Goal: Complete application form

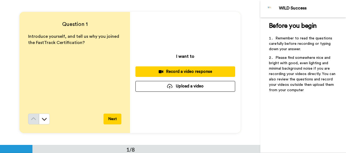
click at [178, 72] on div "Record a video response" at bounding box center [185, 72] width 91 height 6
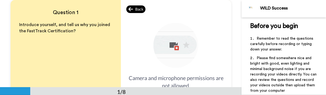
click at [135, 12] on span "Back" at bounding box center [139, 8] width 8 height 5
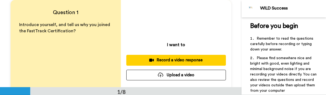
click at [172, 60] on div "Record a video response" at bounding box center [176, 60] width 91 height 6
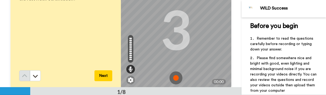
scroll to position [33, 0]
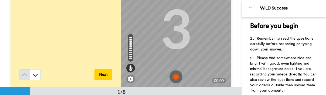
click at [173, 76] on img at bounding box center [176, 76] width 13 height 13
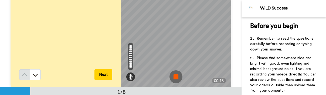
click at [174, 76] on img at bounding box center [176, 76] width 13 height 13
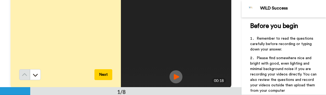
click at [173, 76] on img at bounding box center [176, 76] width 13 height 13
click at [101, 74] on button "Next" at bounding box center [104, 74] width 18 height 11
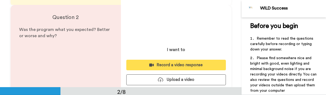
scroll to position [87, 0]
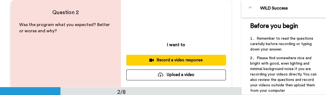
click at [176, 61] on div "Record a video response" at bounding box center [176, 60] width 91 height 6
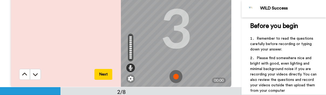
scroll to position [35, 0]
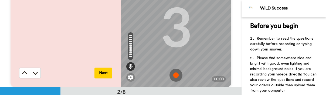
click at [174, 75] on img at bounding box center [176, 74] width 13 height 13
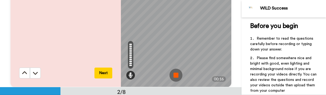
click at [174, 75] on img at bounding box center [176, 74] width 13 height 13
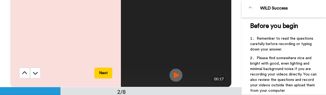
click at [173, 74] on img at bounding box center [176, 74] width 13 height 13
click at [100, 73] on button "Next" at bounding box center [104, 72] width 18 height 11
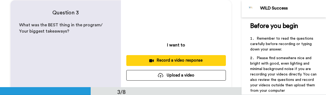
scroll to position [173, 0]
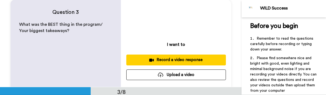
click at [170, 59] on div "Record a video response" at bounding box center [176, 60] width 91 height 6
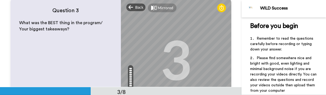
scroll to position [0, 0]
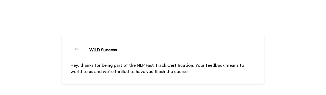
click at [177, 44] on div "WILD Success" at bounding box center [162, 50] width 185 height 14
click at [65, 27] on div "WILD Success Hey, thanks for being part of the NLP Fast Track Certification. Yo…" at bounding box center [163, 94] width 203 height 189
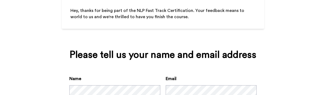
scroll to position [95, 0]
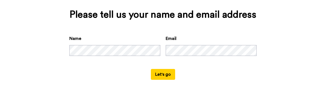
drag, startPoint x: 167, startPoint y: 72, endPoint x: 178, endPoint y: 71, distance: 10.7
click at [167, 72] on button "Let's go" at bounding box center [163, 74] width 24 height 11
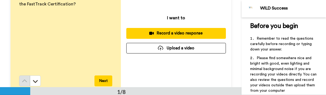
scroll to position [35, 0]
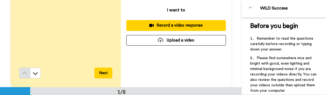
click at [101, 71] on button "Next" at bounding box center [104, 72] width 18 height 11
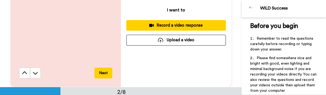
click at [101, 72] on button "Next" at bounding box center [104, 72] width 18 height 11
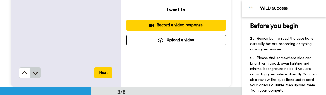
click at [33, 74] on icon at bounding box center [35, 72] width 5 height 5
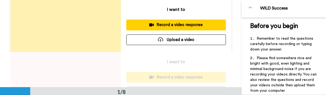
scroll to position [0, 0]
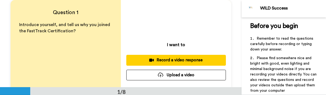
click at [165, 59] on div "Record a video response" at bounding box center [176, 60] width 91 height 6
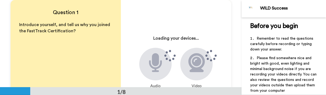
click at [205, 34] on div "Loading your devices... Audio Video" at bounding box center [176, 60] width 110 height 121
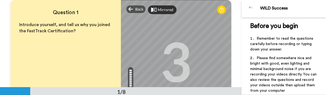
click at [164, 11] on div "Mirrored" at bounding box center [166, 9] width 16 height 5
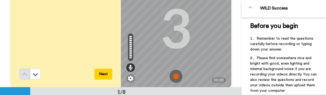
scroll to position [34, 0]
click at [173, 75] on img at bounding box center [176, 75] width 13 height 13
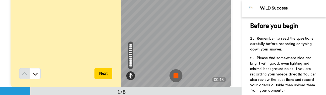
click at [172, 76] on img at bounding box center [176, 75] width 13 height 13
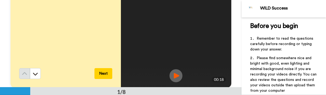
click at [173, 75] on img at bounding box center [176, 75] width 13 height 13
click at [172, 76] on img at bounding box center [176, 75] width 13 height 13
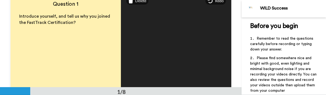
scroll to position [0, 0]
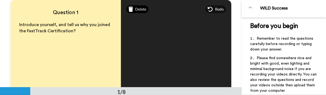
click at [131, 8] on div "Delete" at bounding box center [137, 9] width 22 height 8
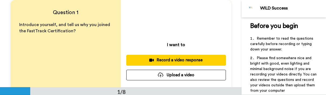
click at [164, 60] on div "Record a video response" at bounding box center [176, 60] width 91 height 6
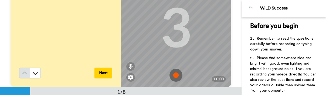
scroll to position [35, 0]
click at [173, 73] on img at bounding box center [176, 74] width 13 height 13
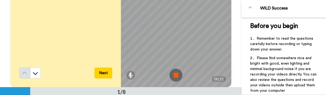
click at [173, 76] on img at bounding box center [176, 74] width 13 height 13
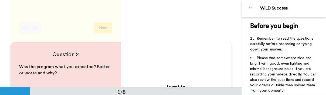
scroll to position [0, 0]
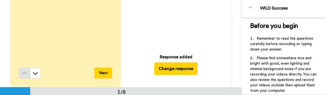
click at [173, 11] on icon at bounding box center [176, 8] width 14 height 14
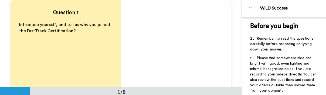
scroll to position [35, 0]
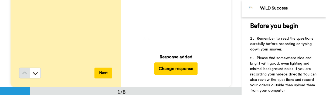
click at [172, 69] on button "Change response" at bounding box center [175, 68] width 43 height 12
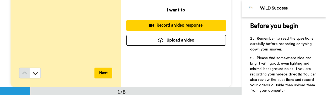
scroll to position [0, 0]
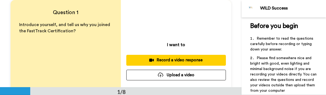
click at [174, 60] on div "Record a video response" at bounding box center [176, 60] width 91 height 6
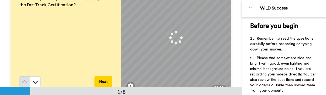
scroll to position [35, 0]
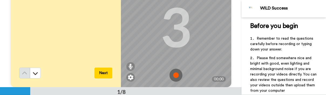
click at [173, 74] on img at bounding box center [176, 74] width 13 height 13
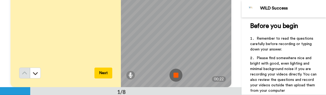
click at [173, 73] on img at bounding box center [176, 74] width 13 height 13
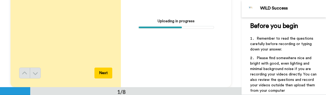
scroll to position [0, 0]
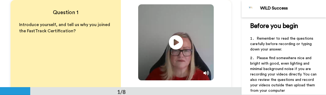
click at [173, 42] on icon "Play/Pause" at bounding box center [176, 42] width 14 height 26
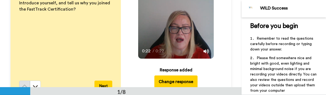
scroll to position [35, 0]
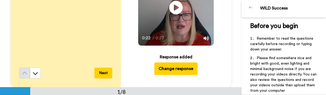
click at [170, 58] on div "Response added" at bounding box center [176, 56] width 33 height 6
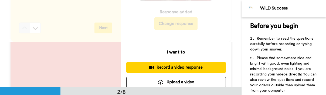
scroll to position [0, 0]
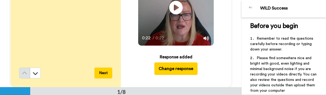
click at [103, 73] on button "Next" at bounding box center [104, 72] width 18 height 11
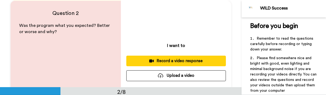
scroll to position [87, 0]
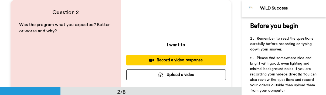
click at [167, 60] on div "Record a video response" at bounding box center [176, 60] width 91 height 6
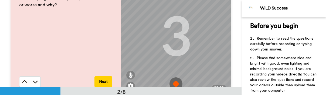
scroll to position [35, 0]
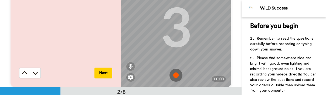
click at [172, 75] on img at bounding box center [176, 74] width 13 height 13
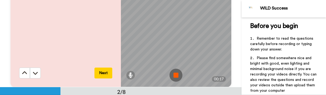
click at [173, 76] on img at bounding box center [176, 74] width 13 height 13
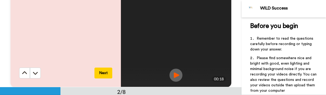
click at [174, 73] on img at bounding box center [176, 74] width 13 height 13
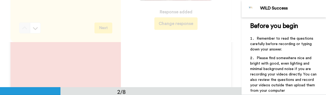
scroll to position [90, 0]
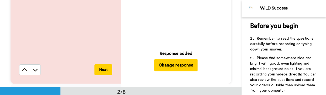
click at [171, 66] on button "Change response" at bounding box center [175, 65] width 43 height 12
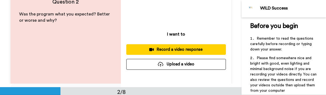
scroll to position [0, 0]
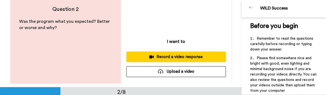
click at [174, 56] on div "Record a video response" at bounding box center [176, 57] width 91 height 6
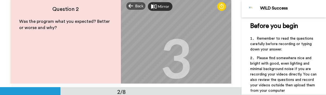
scroll to position [35, 0]
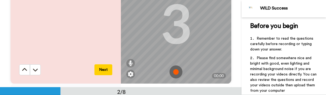
click at [172, 72] on img at bounding box center [176, 71] width 13 height 13
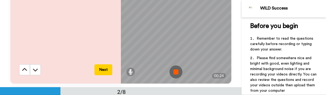
click at [172, 72] on img at bounding box center [176, 71] width 13 height 13
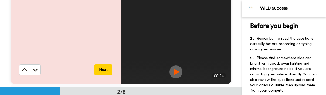
drag, startPoint x: 173, startPoint y: 72, endPoint x: 195, endPoint y: 67, distance: 22.1
click at [174, 72] on img at bounding box center [176, 71] width 13 height 13
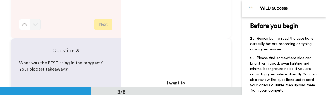
scroll to position [180, 0]
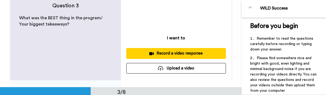
click at [176, 54] on div "Record a video response" at bounding box center [176, 53] width 91 height 6
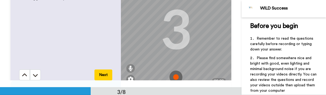
scroll to position [35, 0]
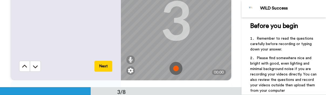
click at [173, 69] on img at bounding box center [176, 68] width 13 height 13
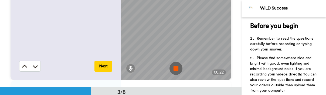
click at [173, 67] on img at bounding box center [176, 68] width 13 height 13
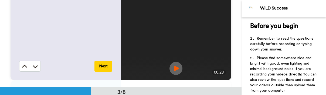
click at [173, 68] on img at bounding box center [176, 68] width 13 height 13
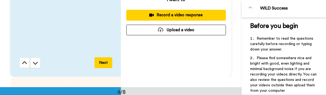
scroll to position [0, 0]
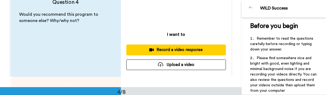
click at [170, 50] on div "Record a video response" at bounding box center [176, 50] width 91 height 6
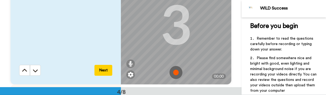
scroll to position [270, 0]
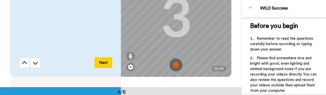
click at [174, 62] on img at bounding box center [176, 64] width 13 height 13
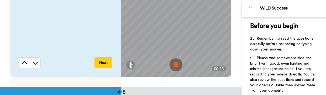
click at [170, 65] on img at bounding box center [176, 64] width 13 height 13
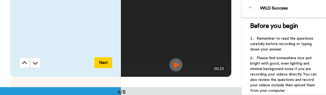
click at [173, 63] on img at bounding box center [176, 64] width 13 height 13
click at [100, 63] on button "Next" at bounding box center [104, 62] width 18 height 11
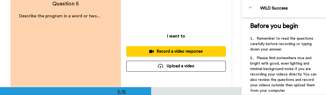
scroll to position [0, 0]
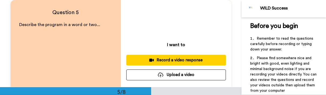
click at [171, 60] on div "Record a video response" at bounding box center [176, 60] width 91 height 6
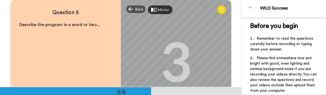
scroll to position [35, 0]
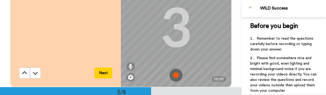
click at [173, 75] on img at bounding box center [176, 74] width 13 height 13
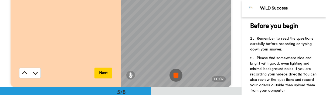
click at [172, 76] on img at bounding box center [176, 74] width 13 height 13
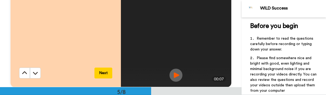
drag, startPoint x: 172, startPoint y: 73, endPoint x: 199, endPoint y: 65, distance: 27.7
click at [173, 73] on img at bounding box center [176, 74] width 13 height 13
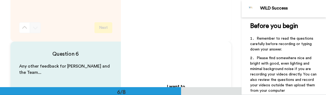
scroll to position [436, 0]
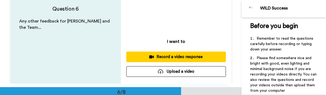
click at [168, 57] on div "Record a video response" at bounding box center [176, 57] width 91 height 6
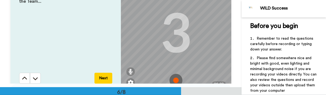
scroll to position [35, 0]
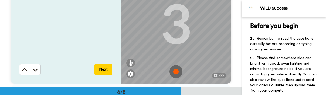
click at [174, 70] on img at bounding box center [176, 71] width 13 height 13
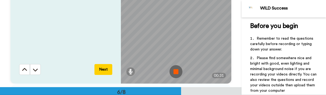
click at [172, 71] on img at bounding box center [176, 71] width 13 height 13
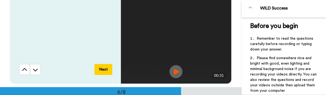
drag, startPoint x: 174, startPoint y: 70, endPoint x: 201, endPoint y: 60, distance: 28.6
click at [174, 70] on img at bounding box center [176, 71] width 13 height 13
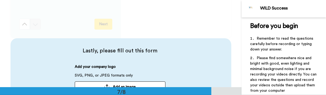
scroll to position [527, 0]
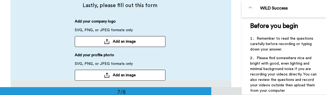
click at [118, 75] on span "Add an image" at bounding box center [124, 74] width 23 height 5
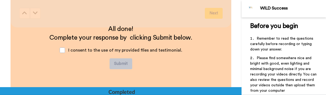
scroll to position [616, 0]
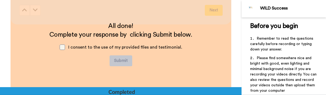
click at [63, 48] on span at bounding box center [62, 46] width 5 height 5
click at [121, 59] on button "Submit" at bounding box center [121, 60] width 23 height 11
